Goal: Task Accomplishment & Management: Complete application form

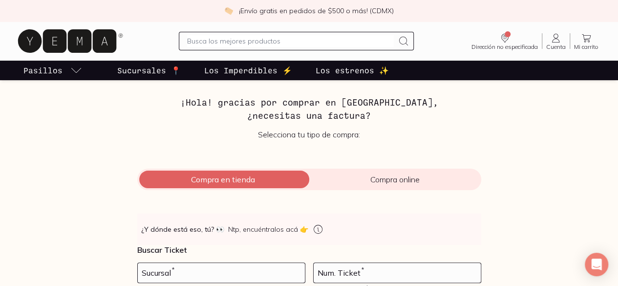
scroll to position [83, 0]
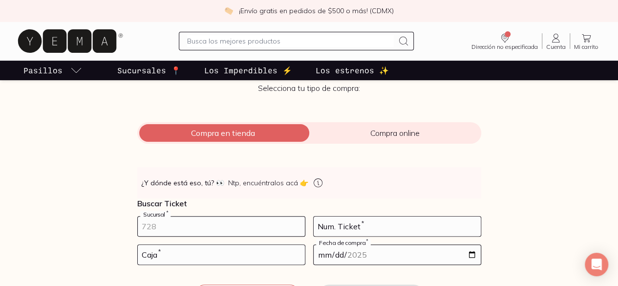
click at [214, 226] on input "number" at bounding box center [221, 227] width 167 height 20
type input "10002"
click at [370, 224] on input "number" at bounding box center [397, 227] width 167 height 20
type input "38"
click at [262, 256] on input "number" at bounding box center [221, 255] width 167 height 20
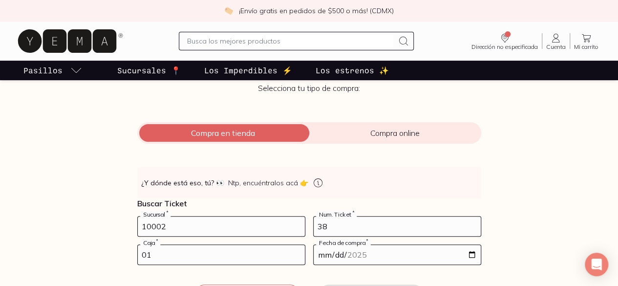
type input "01"
click at [318, 254] on input "date" at bounding box center [397, 255] width 167 height 20
click at [335, 257] on input "date" at bounding box center [397, 255] width 167 height 20
click at [471, 255] on input "date" at bounding box center [397, 255] width 167 height 20
type input "[DATE]"
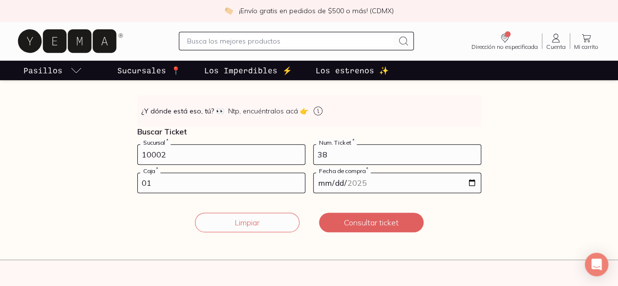
scroll to position [153, 0]
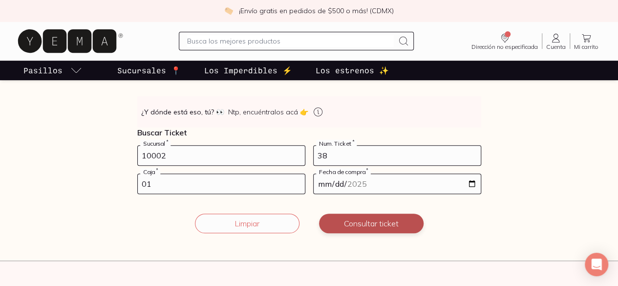
click at [384, 224] on button "Consultar ticket" at bounding box center [371, 224] width 105 height 20
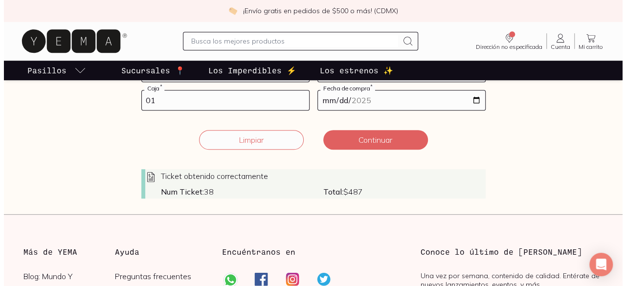
scroll to position [279, 0]
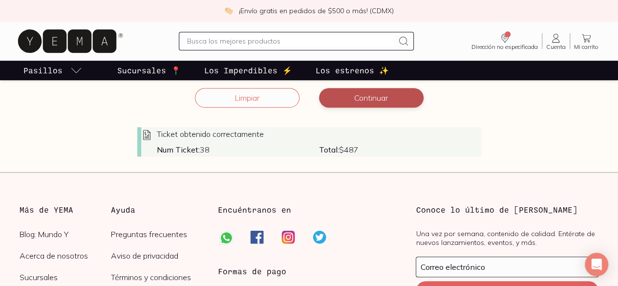
click at [351, 105] on button "Continuar" at bounding box center [371, 98] width 105 height 20
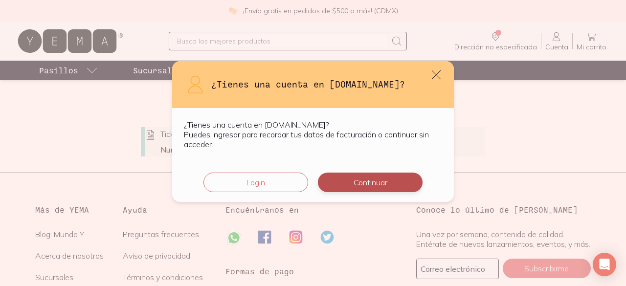
click at [345, 180] on button "Continuar" at bounding box center [370, 183] width 105 height 20
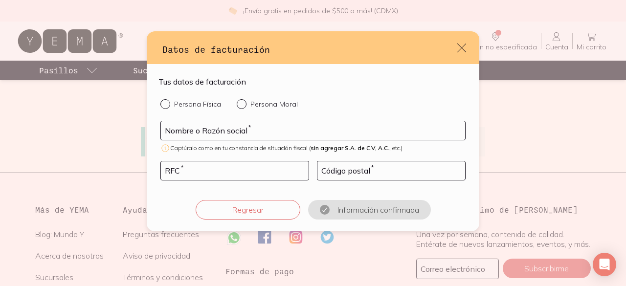
click at [169, 105] on div "default" at bounding box center [167, 104] width 14 height 10
click at [168, 105] on input "Persona Física" at bounding box center [164, 103] width 8 height 8
radio input "true"
click at [260, 133] on input "default" at bounding box center [313, 130] width 304 height 19
type input "[PERSON_NAME] [PERSON_NAME]"
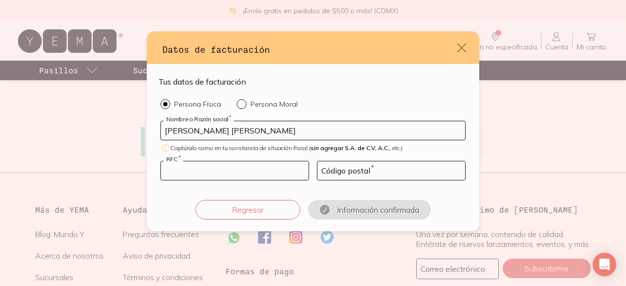
click at [224, 172] on input "default" at bounding box center [235, 170] width 148 height 19
click at [340, 171] on input "default" at bounding box center [391, 170] width 148 height 19
type input "10900"
click at [194, 172] on input "default" at bounding box center [235, 170] width 148 height 19
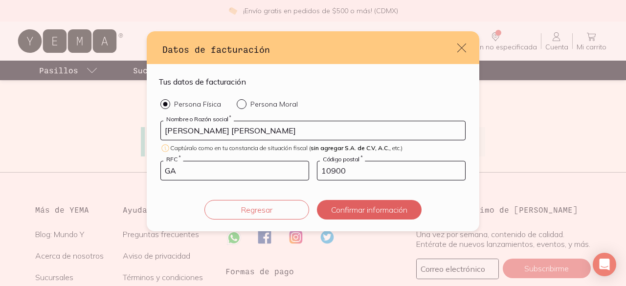
type input "G"
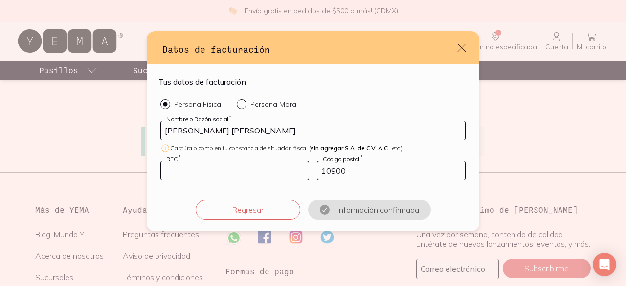
click at [235, 171] on input "default" at bounding box center [235, 170] width 148 height 19
paste input "CAGX540513C56"
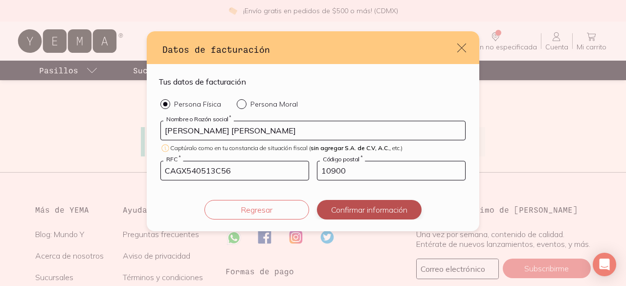
type input "CAGX540513C56"
click at [354, 210] on button "Confirmar información" at bounding box center [369, 210] width 105 height 20
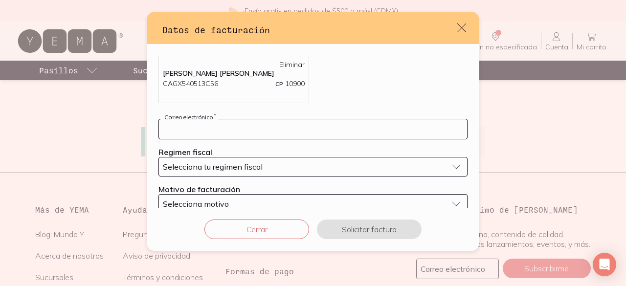
click at [309, 132] on input "default" at bounding box center [313, 129] width 308 height 20
type input "[EMAIL_ADDRESS][DOMAIN_NAME]"
click at [274, 160] on button "Selecciona tu regimen fiscal" at bounding box center [312, 167] width 309 height 20
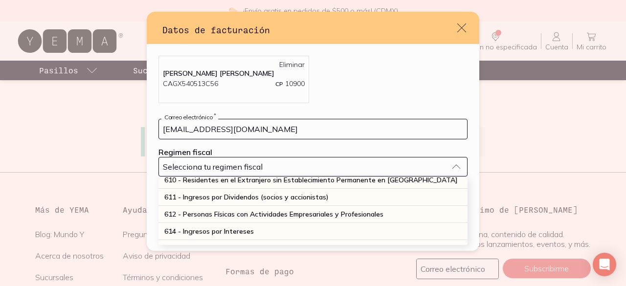
scroll to position [109, 0]
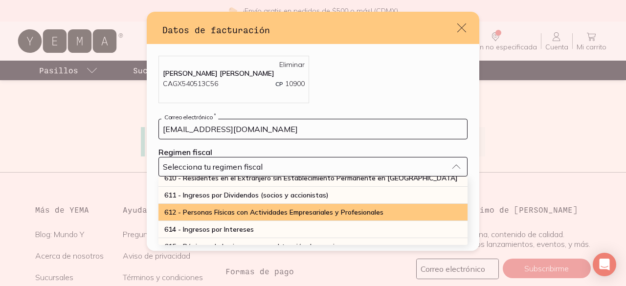
click at [383, 211] on span "612 - Personas Físicas con Actividades Empresariales y Profesionales" at bounding box center [273, 212] width 219 height 9
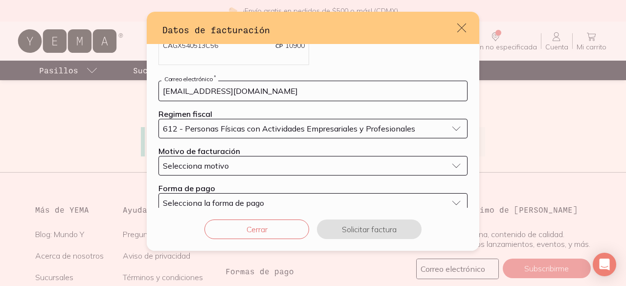
scroll to position [41, 0]
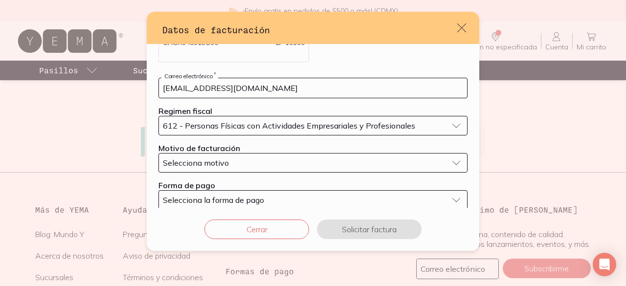
click at [336, 162] on div "Selecciona motivo" at bounding box center [305, 163] width 284 height 10
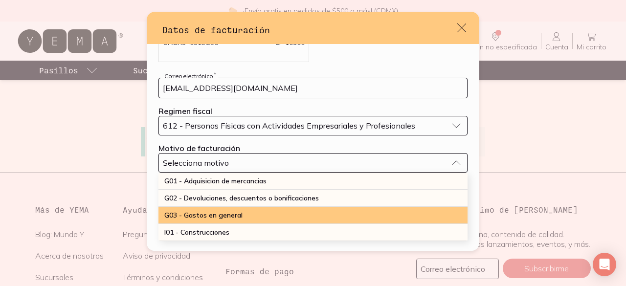
click at [326, 213] on div "G03 - Gastos en general" at bounding box center [312, 215] width 309 height 17
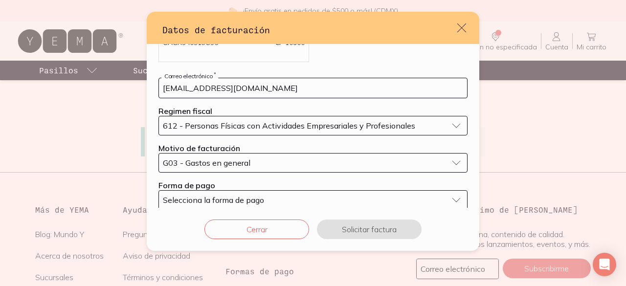
scroll to position [54, 0]
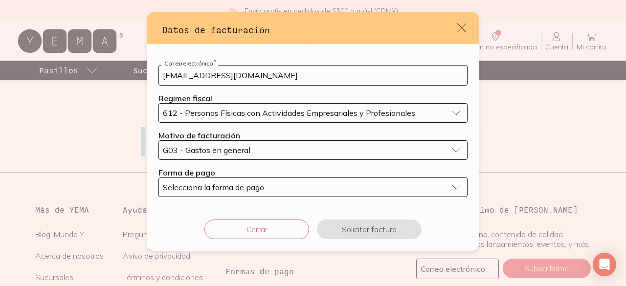
click at [428, 185] on div "Selecciona la forma de pago" at bounding box center [305, 187] width 284 height 10
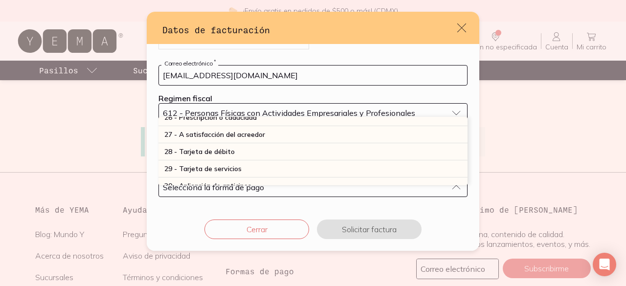
scroll to position [274, 0]
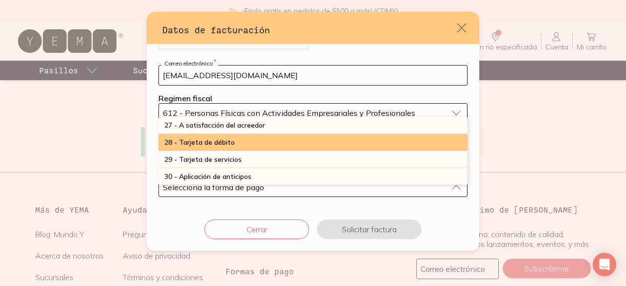
click at [240, 139] on div "28 - Tarjeta de débito" at bounding box center [312, 142] width 309 height 17
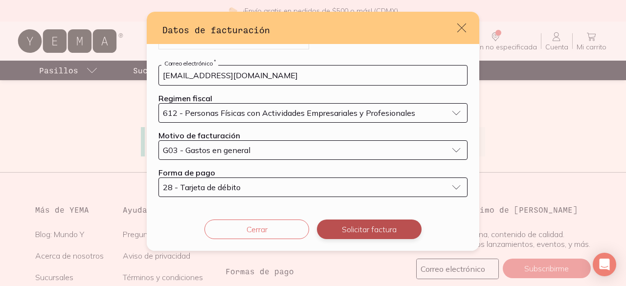
click at [356, 227] on button "Solicitar factura" at bounding box center [369, 229] width 105 height 20
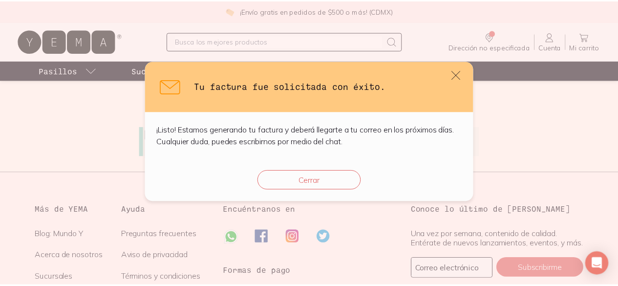
scroll to position [0, 0]
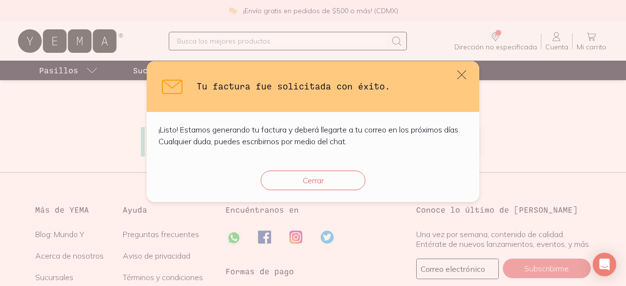
click at [324, 180] on button "Cerrar" at bounding box center [313, 181] width 105 height 20
